Goal: Find specific page/section: Find specific page/section

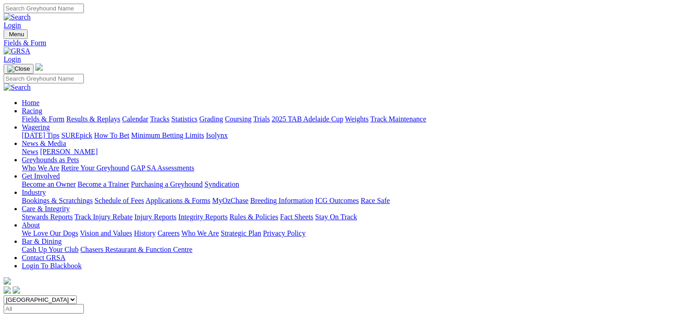
scroll to position [272, 0]
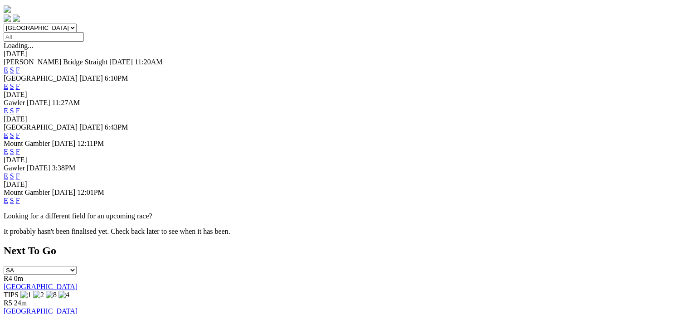
click at [20, 197] on link "F" at bounding box center [18, 201] width 4 height 8
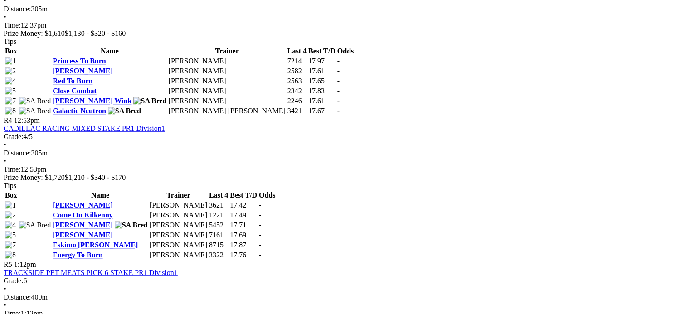
scroll to position [771, 0]
